Goal: Task Accomplishment & Management: Use online tool/utility

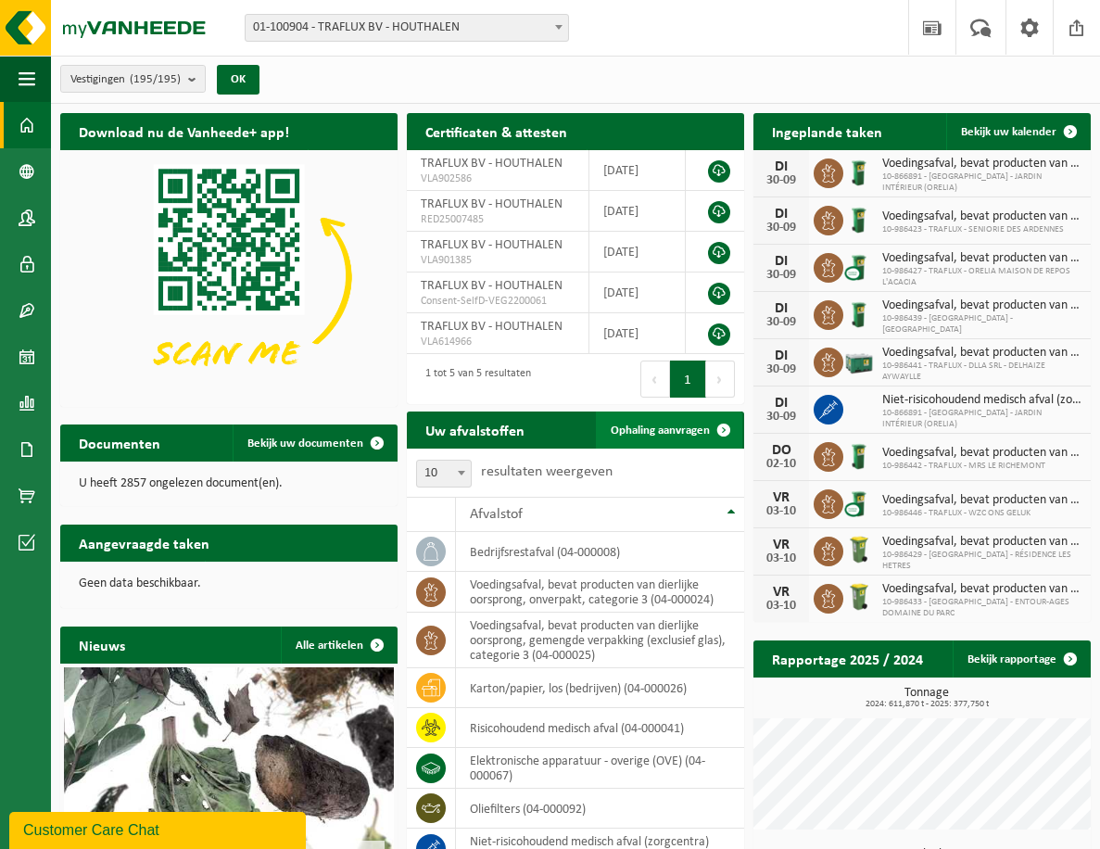
click at [661, 428] on span "Ophaling aanvragen" at bounding box center [660, 431] width 99 height 12
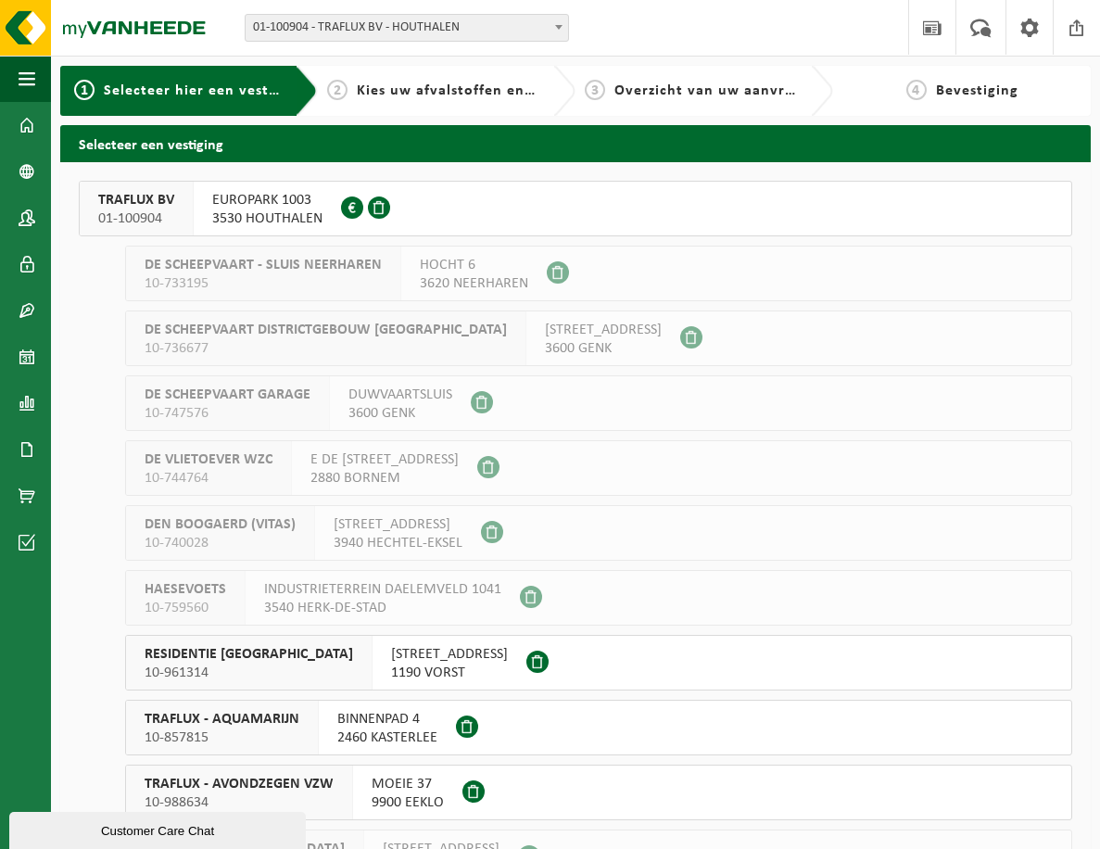
click at [133, 202] on span "TRAFLUX BV" at bounding box center [136, 200] width 76 height 19
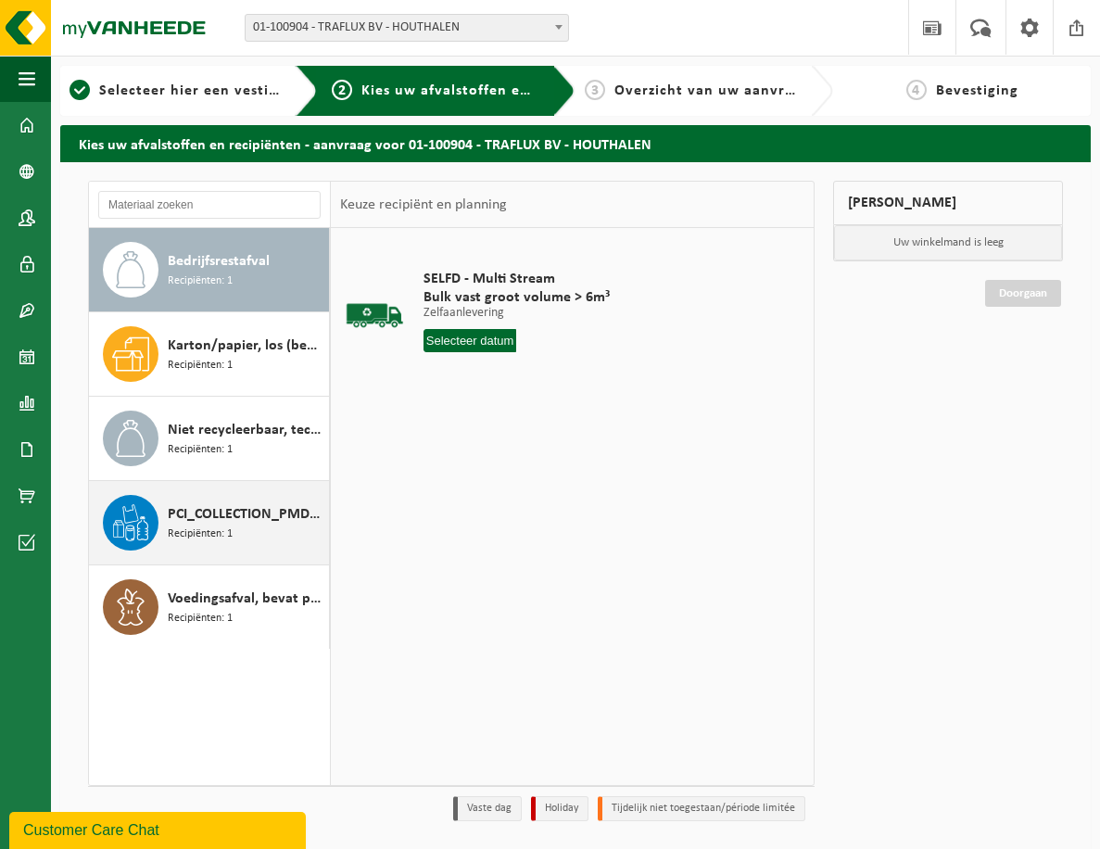
click at [222, 535] on span "Recipiënten: 1" at bounding box center [200, 535] width 65 height 18
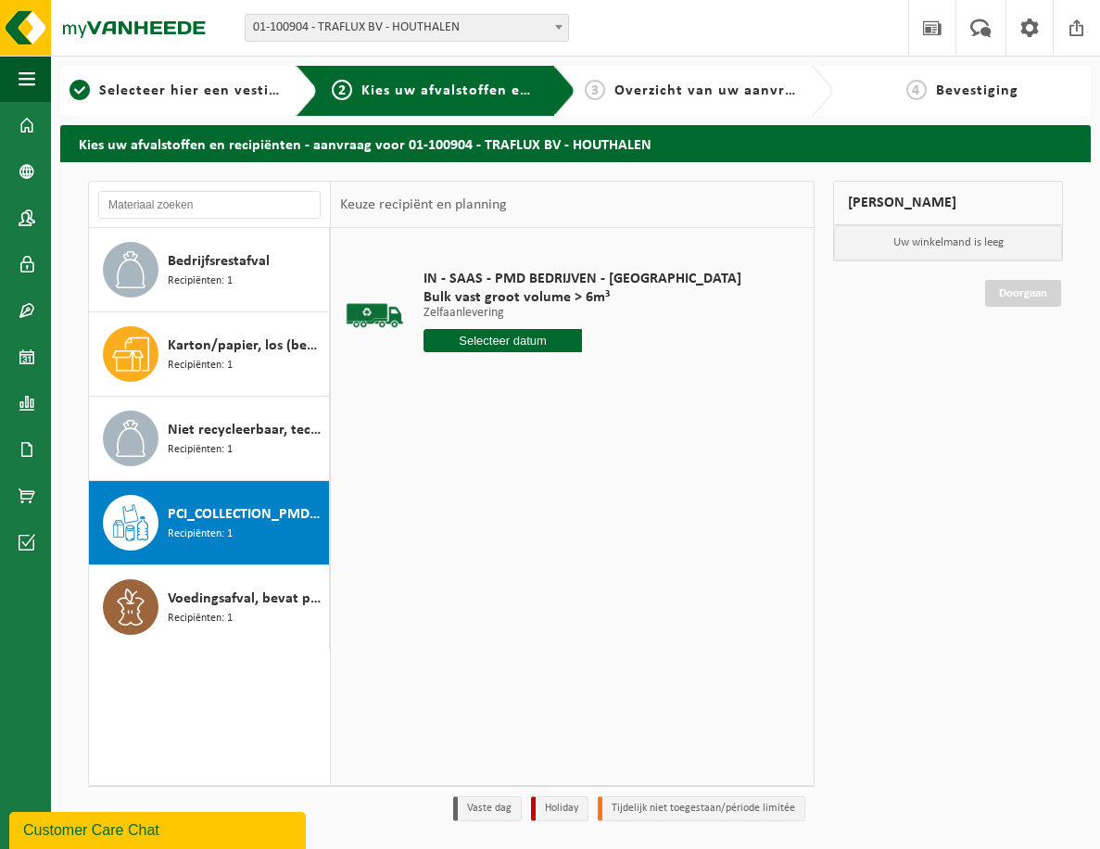
click at [474, 345] on input "text" at bounding box center [503, 340] width 159 height 23
click at [503, 562] on div "1" at bounding box center [505, 565] width 32 height 30
type input "Van [DATE]"
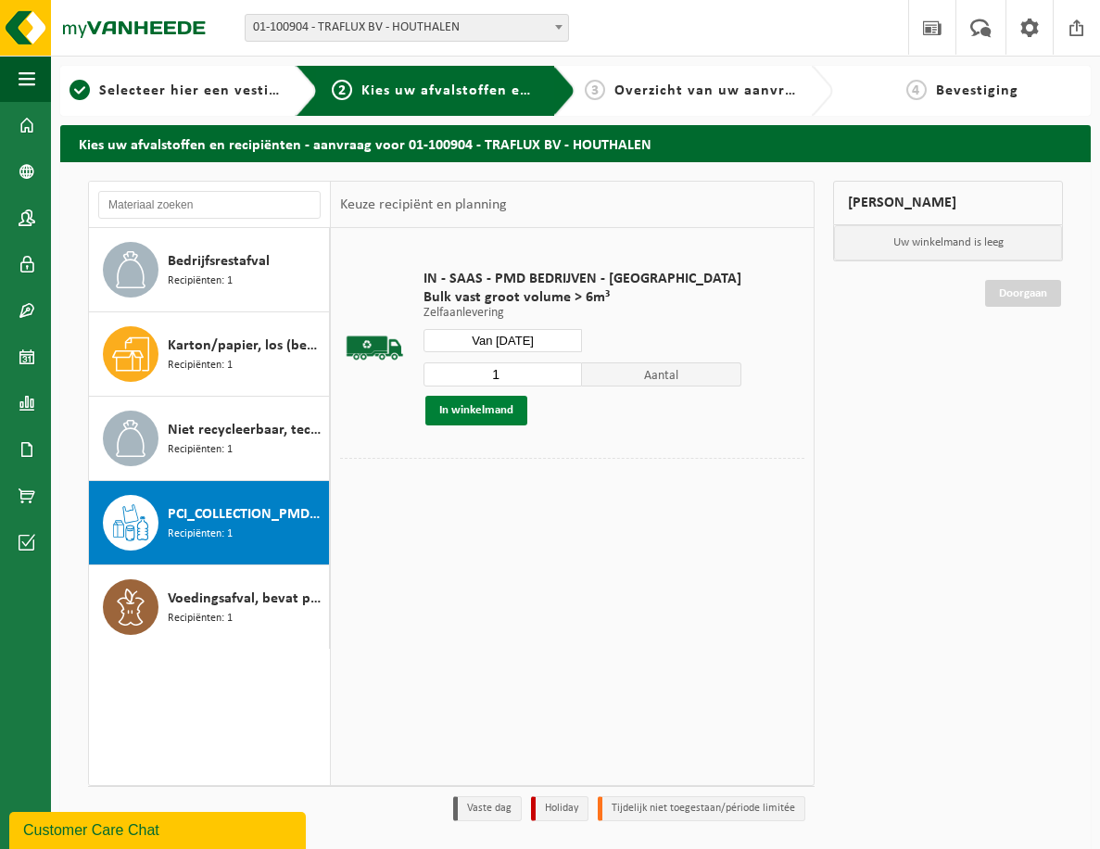
click at [478, 413] on button "In winkelmand" at bounding box center [477, 411] width 102 height 30
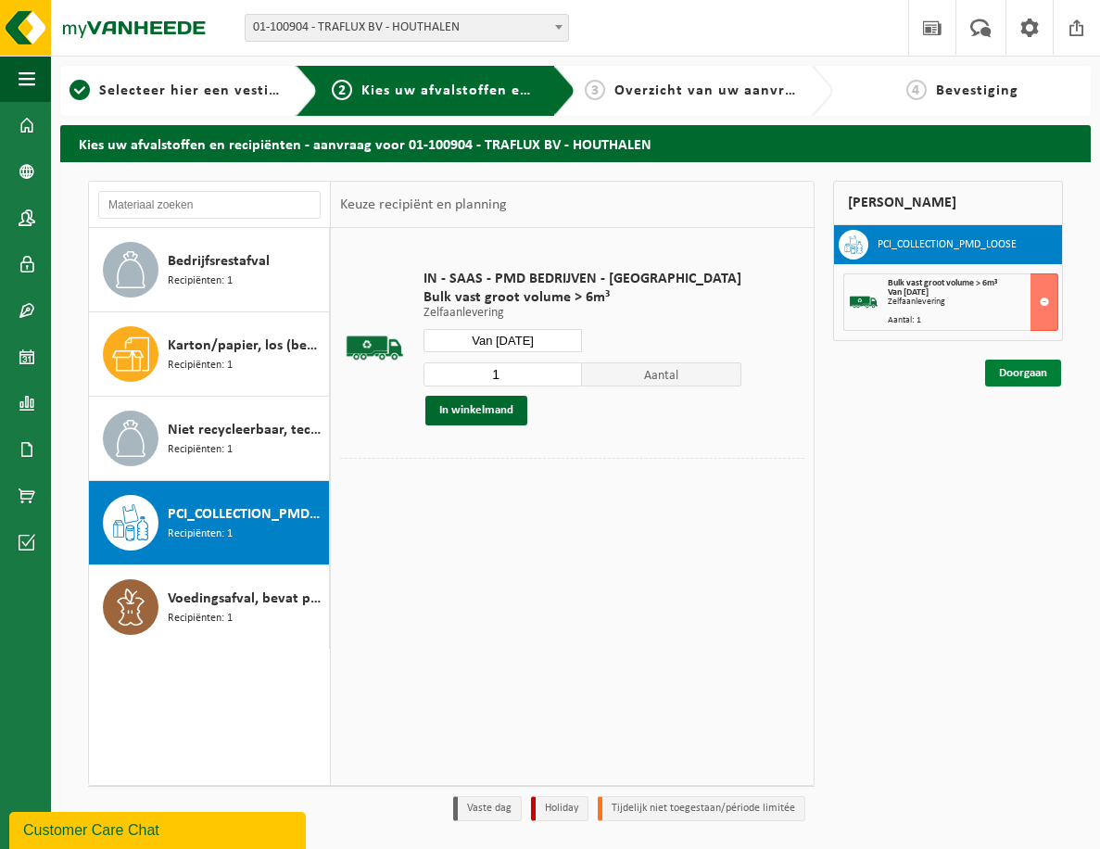
click at [1036, 365] on link "Doorgaan" at bounding box center [1023, 373] width 76 height 27
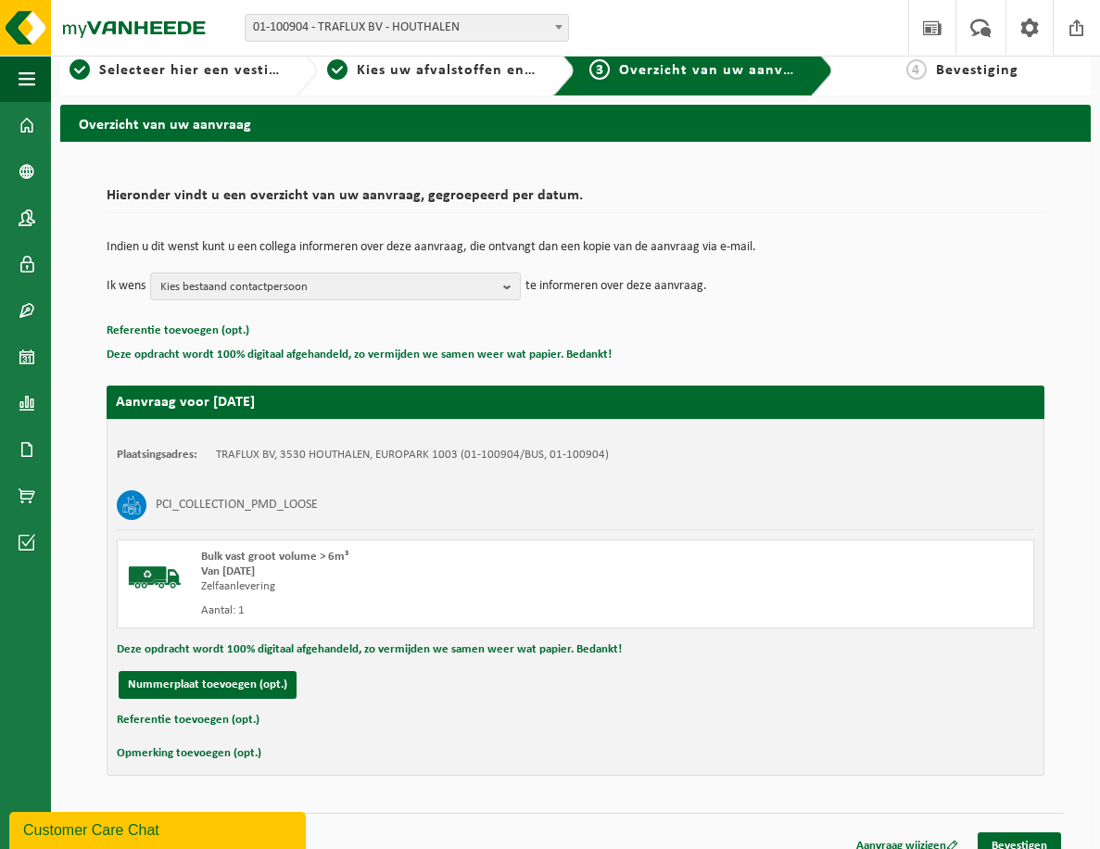
scroll to position [41, 0]
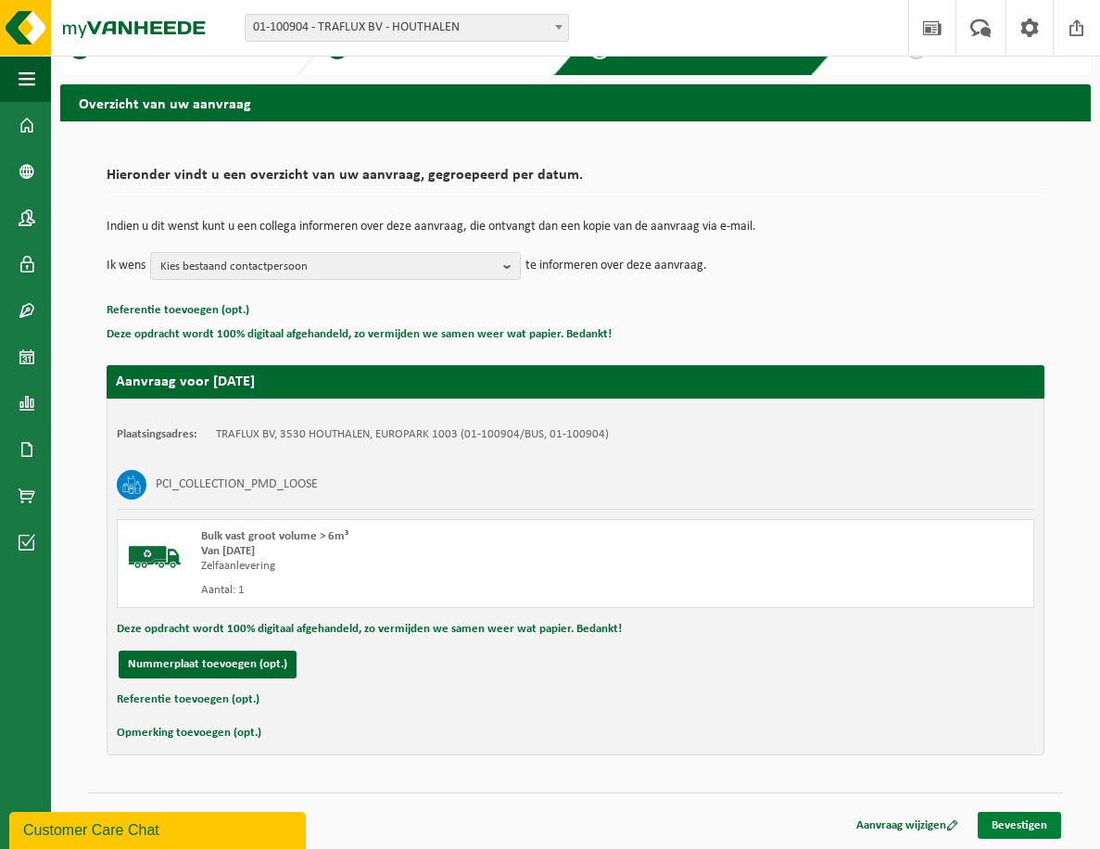
click at [1018, 827] on link "Bevestigen" at bounding box center [1019, 825] width 83 height 27
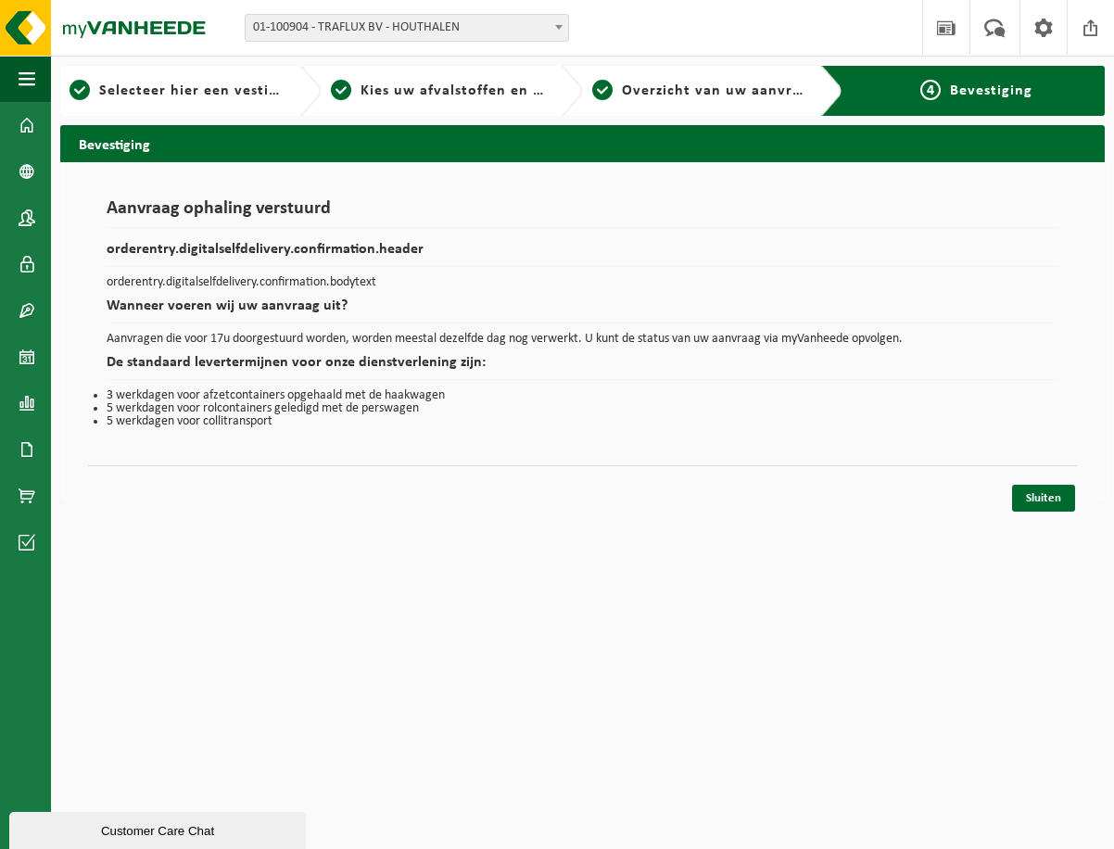
click at [794, 557] on html "Vestiging: 01-100904 - TRAFLUX BV - HOUTHALEN 10-733195 - DE SCHEEPVAART - SLUI…" at bounding box center [557, 424] width 1114 height 849
